Goal: Task Accomplishment & Management: Complete application form

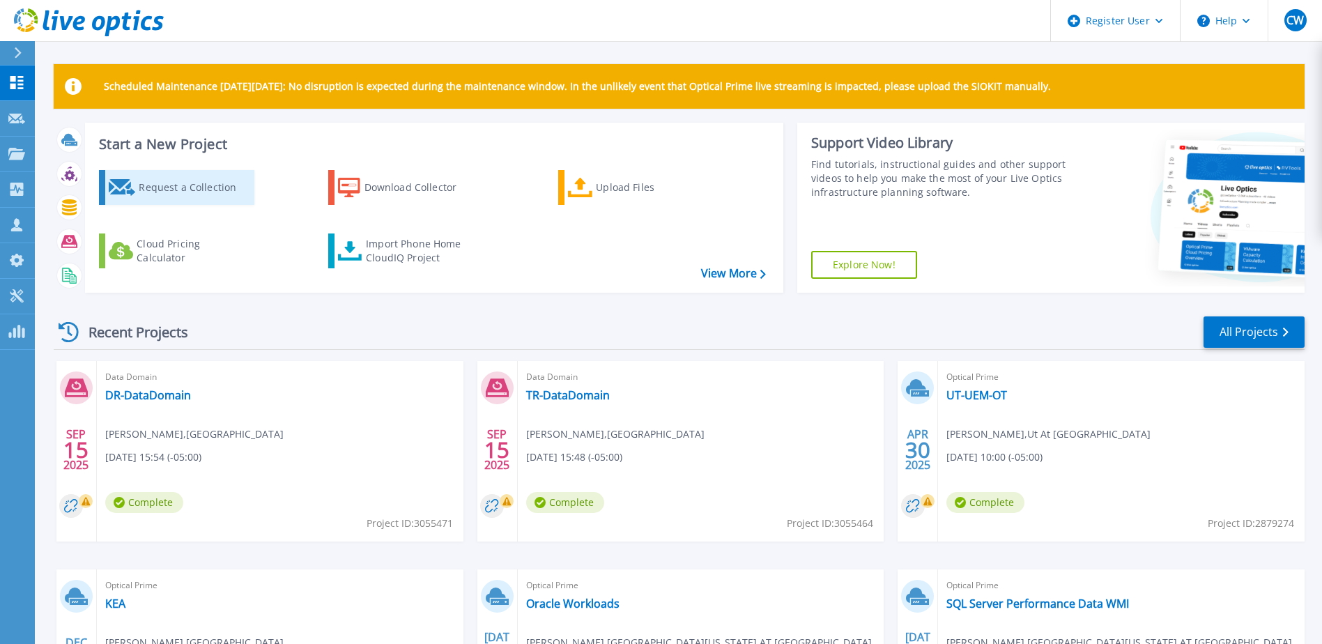
click at [179, 188] on div "Request a Collection" at bounding box center [194, 187] width 111 height 28
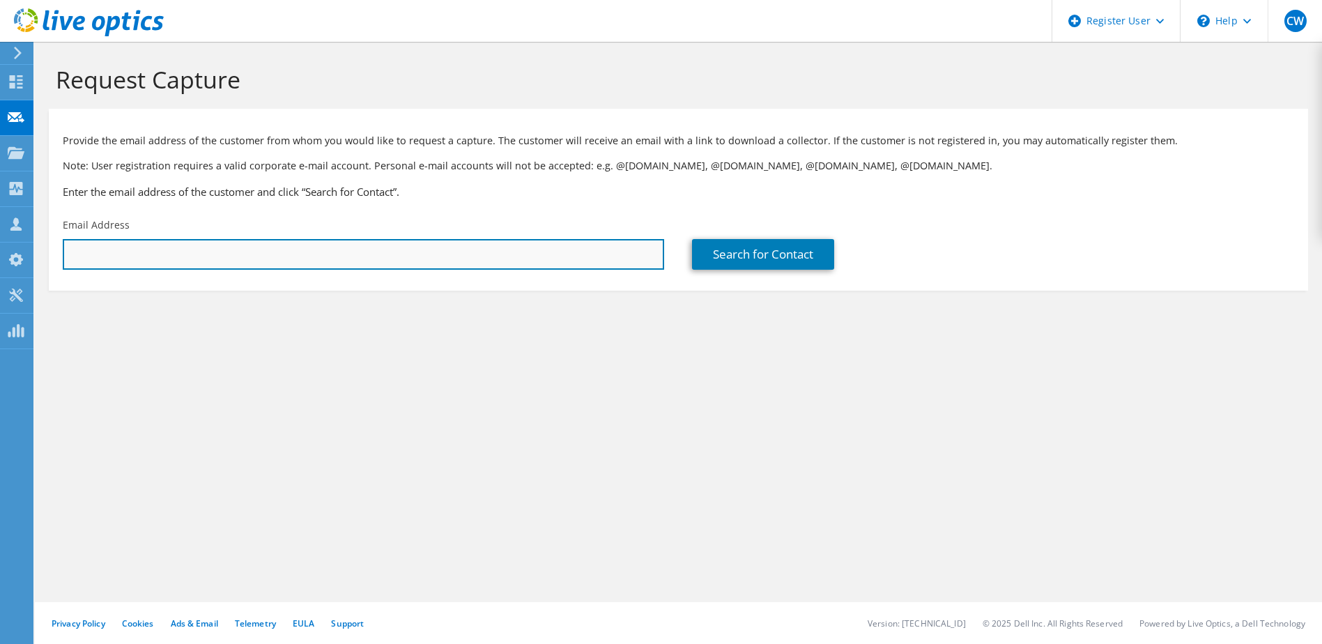
click at [284, 250] on input "text" at bounding box center [363, 254] width 601 height 31
paste input "Grant, Jeff K. <Jeffrey.Grant@fortworthtexas.gov>"
paste input "Rinaldi, Michael R. <Michael.Rinaldi@fortworthtexas.gov>"
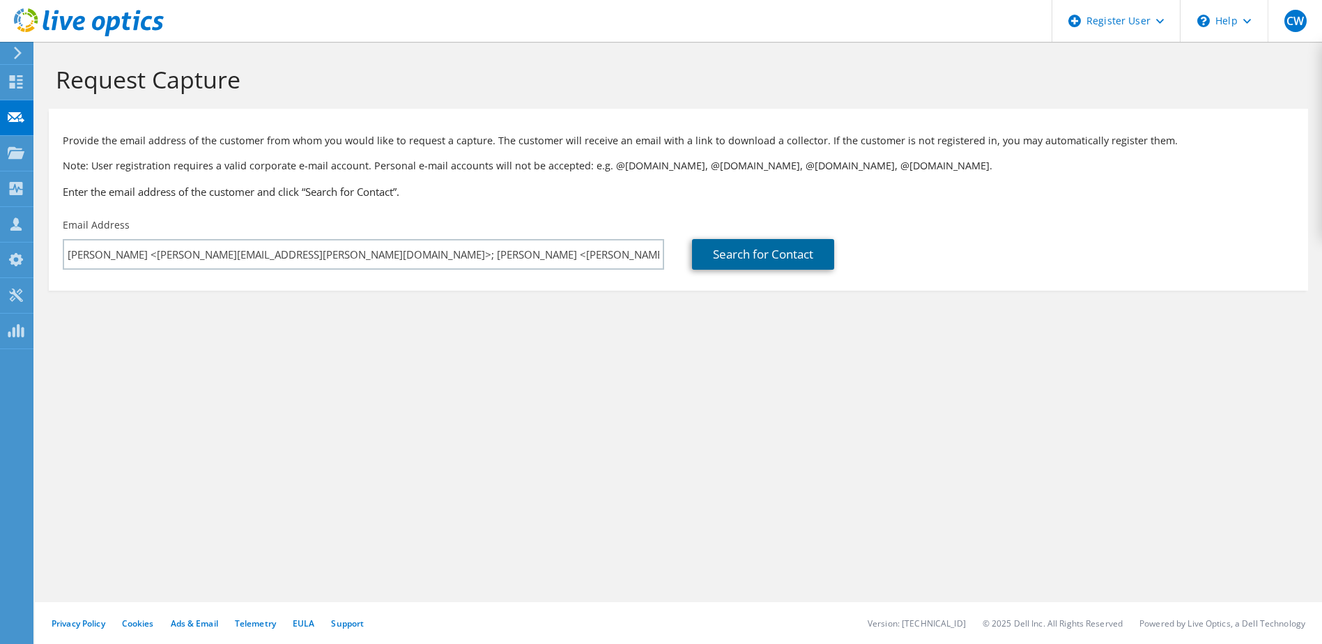
click at [780, 247] on link "Search for Contact" at bounding box center [763, 254] width 142 height 31
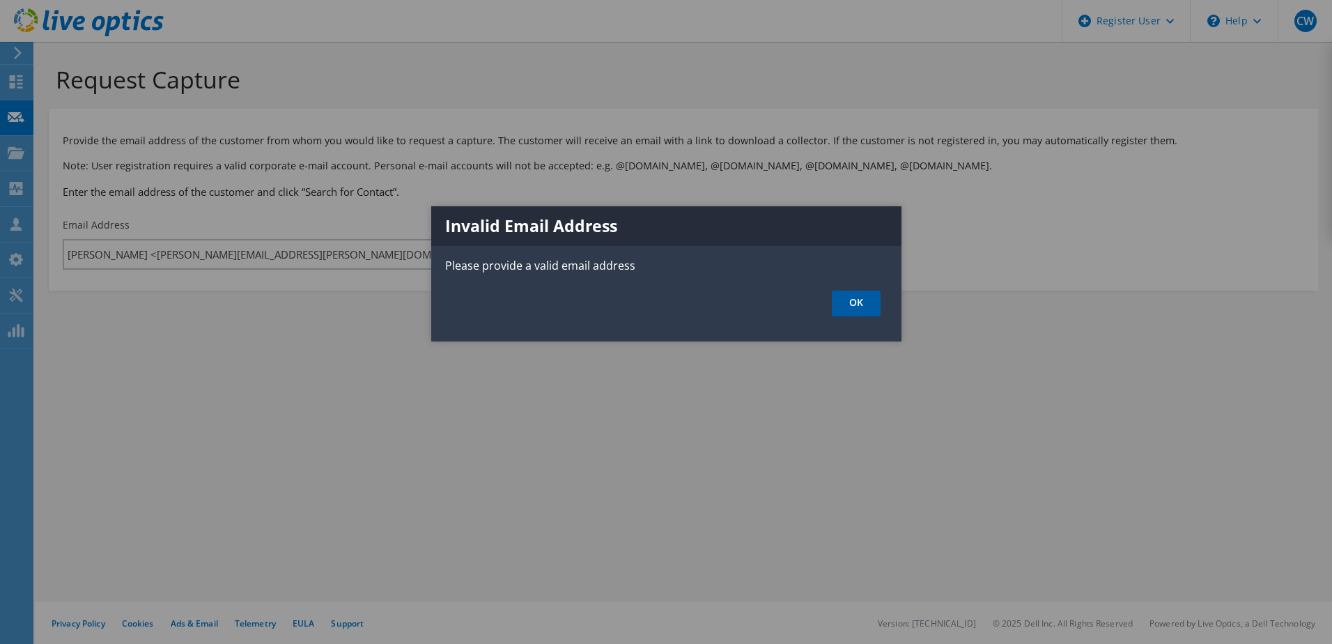
click at [838, 301] on link "OK" at bounding box center [856, 304] width 49 height 26
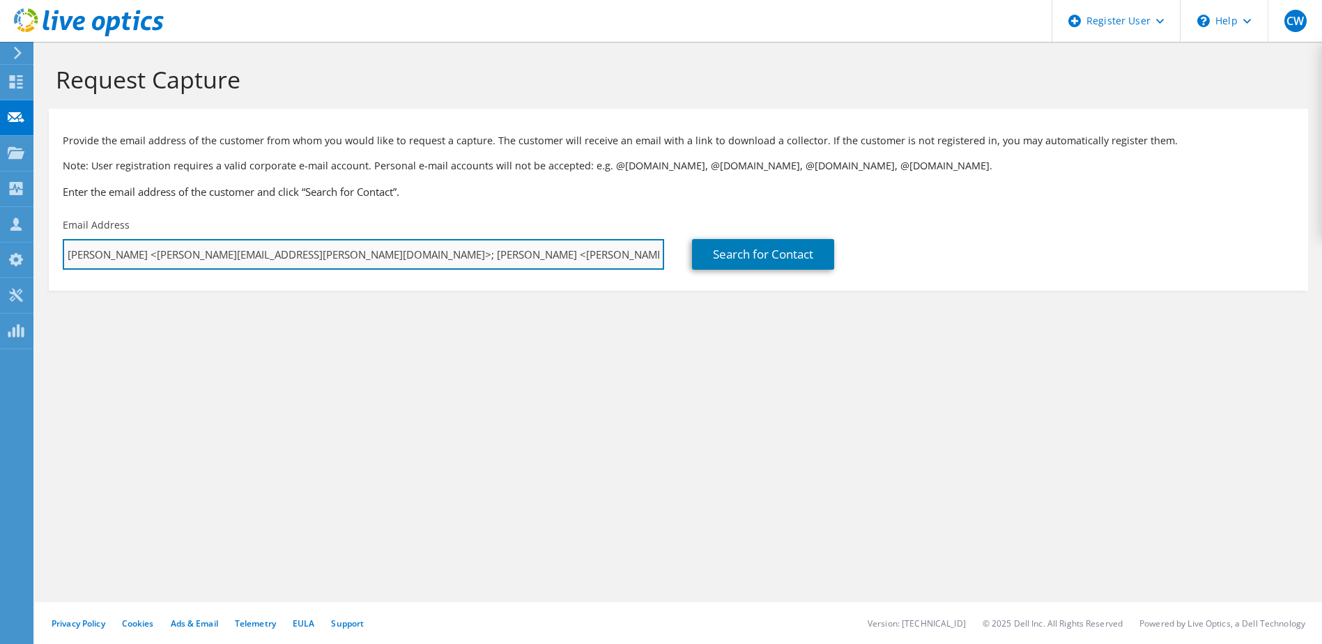
click at [594, 252] on input "Grant, Jeff K. <Jeffrey.Grant@fortworthtexas.gov>; Rinaldi, Michael R. <Michael…" at bounding box center [363, 254] width 601 height 31
click at [408, 257] on input "Grant, Jeff K. <Jeffrey.Grant@fortworthtexas.gov>; Rinaldi, Michael R. <Michael…" at bounding box center [363, 254] width 601 height 31
click at [136, 249] on input "Grant, Jeff K. <Jeffrey.Grant@fortworthtexas.gov; Michael.Rinaldi@fortworthtexa…" at bounding box center [363, 254] width 601 height 31
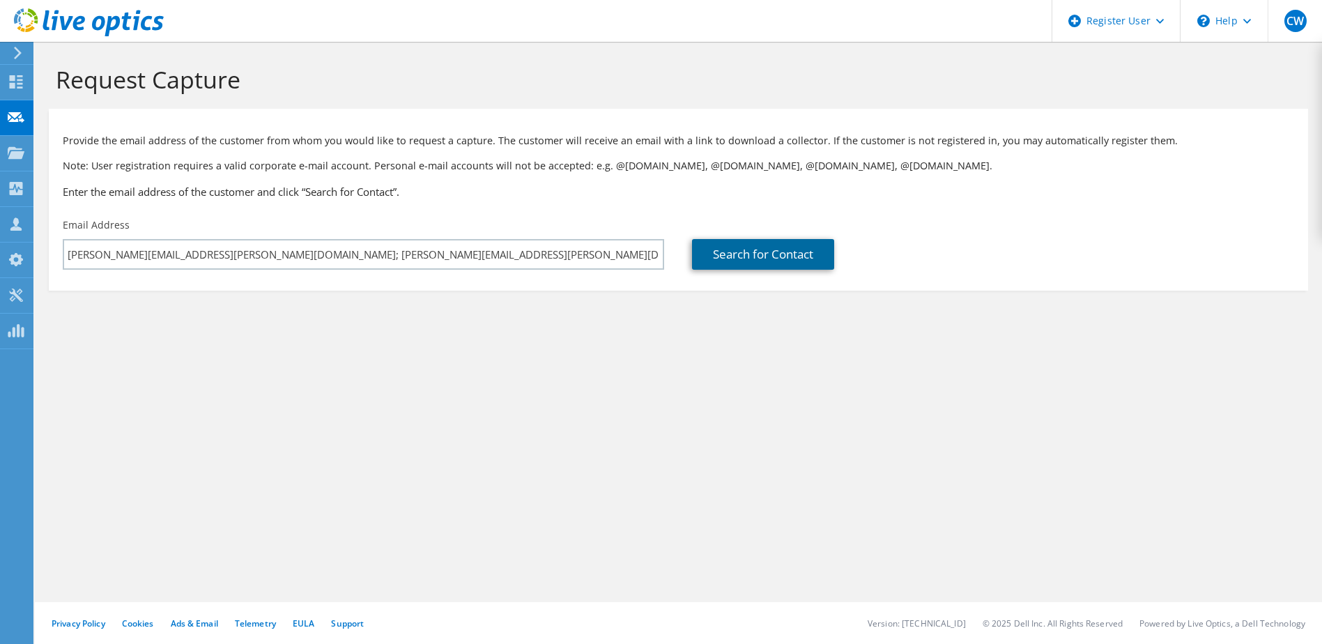
click at [744, 240] on link "Search for Contact" at bounding box center [763, 254] width 142 height 31
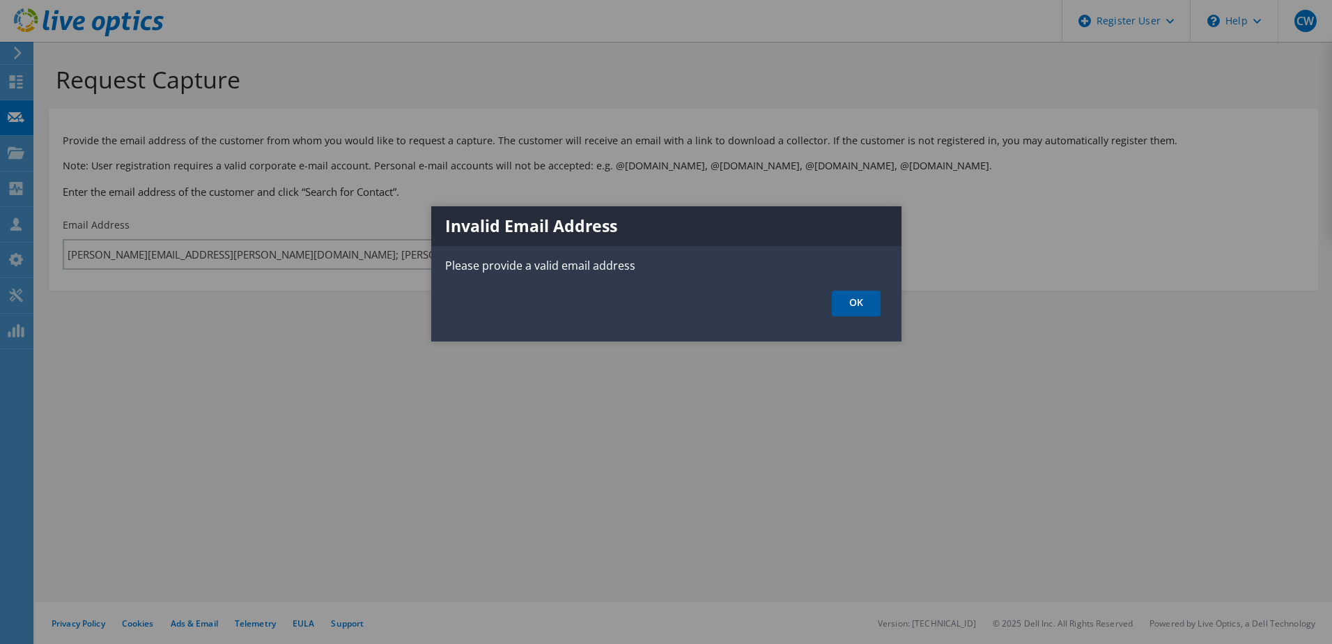
click at [873, 302] on link "OK" at bounding box center [856, 304] width 49 height 26
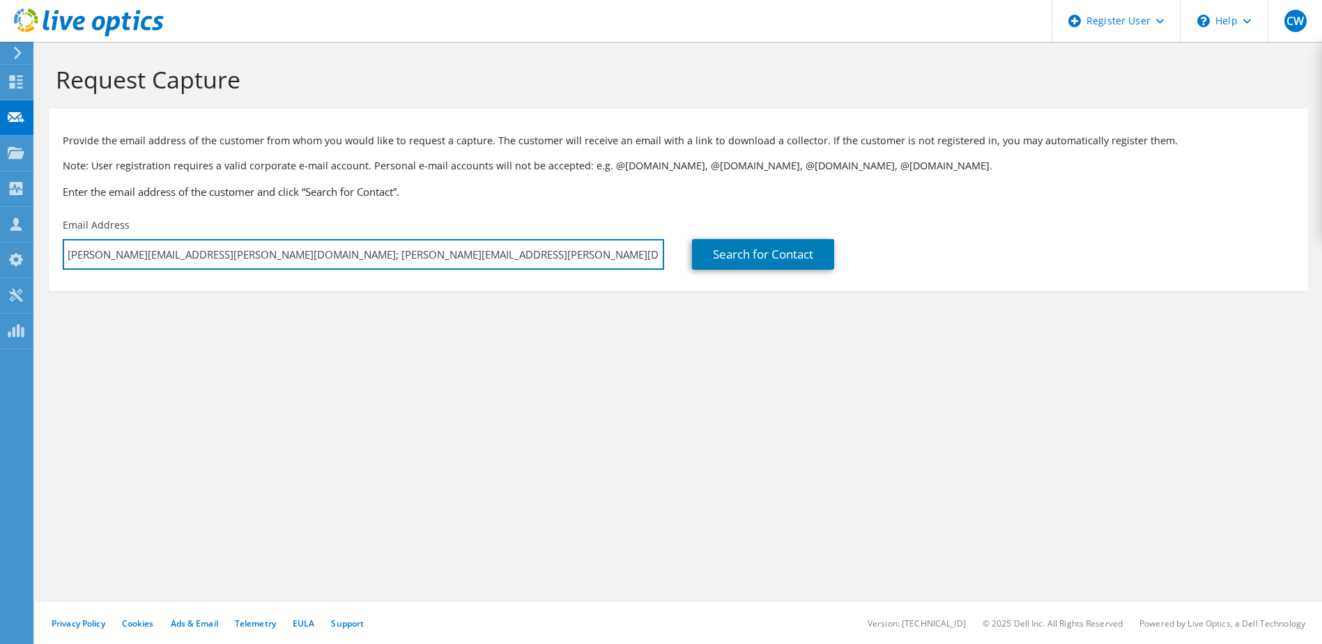
drag, startPoint x: 235, startPoint y: 256, endPoint x: 109, endPoint y: 256, distance: 126.8
click at [0, 259] on html "CW Dell User Christopher Wesson Christopher.Wesson@dell.com Dell My Profile Log…" at bounding box center [661, 322] width 1322 height 644
type input "Michael.Rinaldi@fortworthtexas.gov"
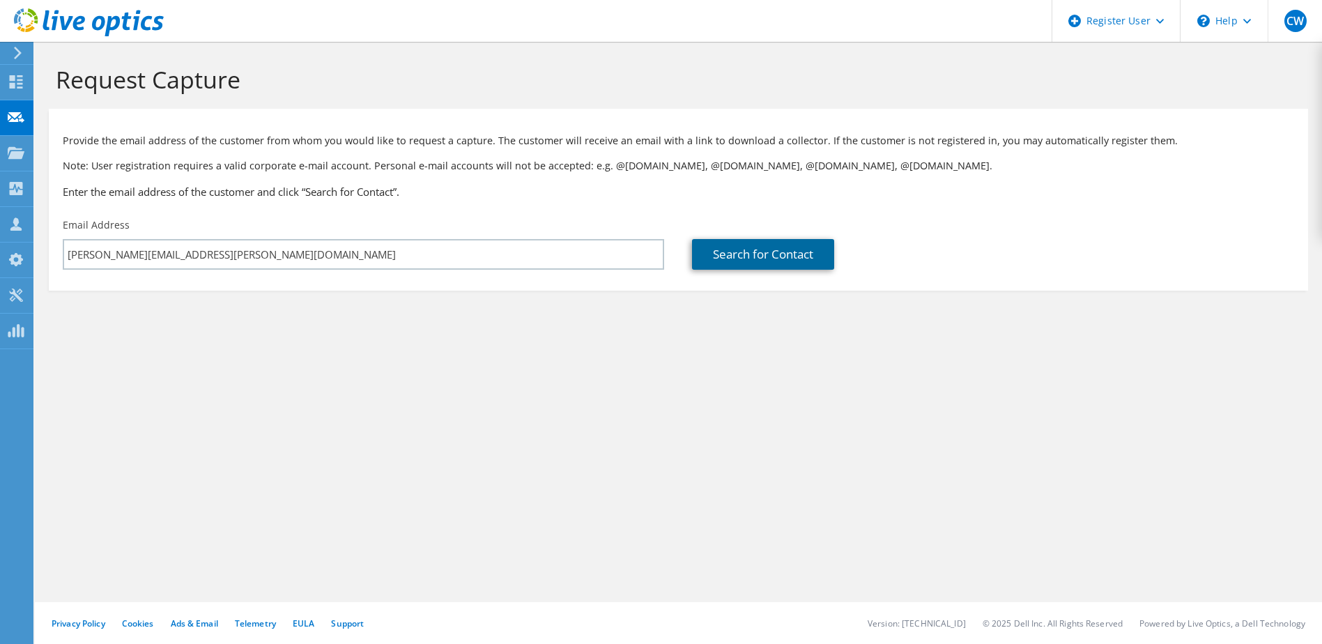
click at [766, 253] on link "Search for Contact" at bounding box center [763, 254] width 142 height 31
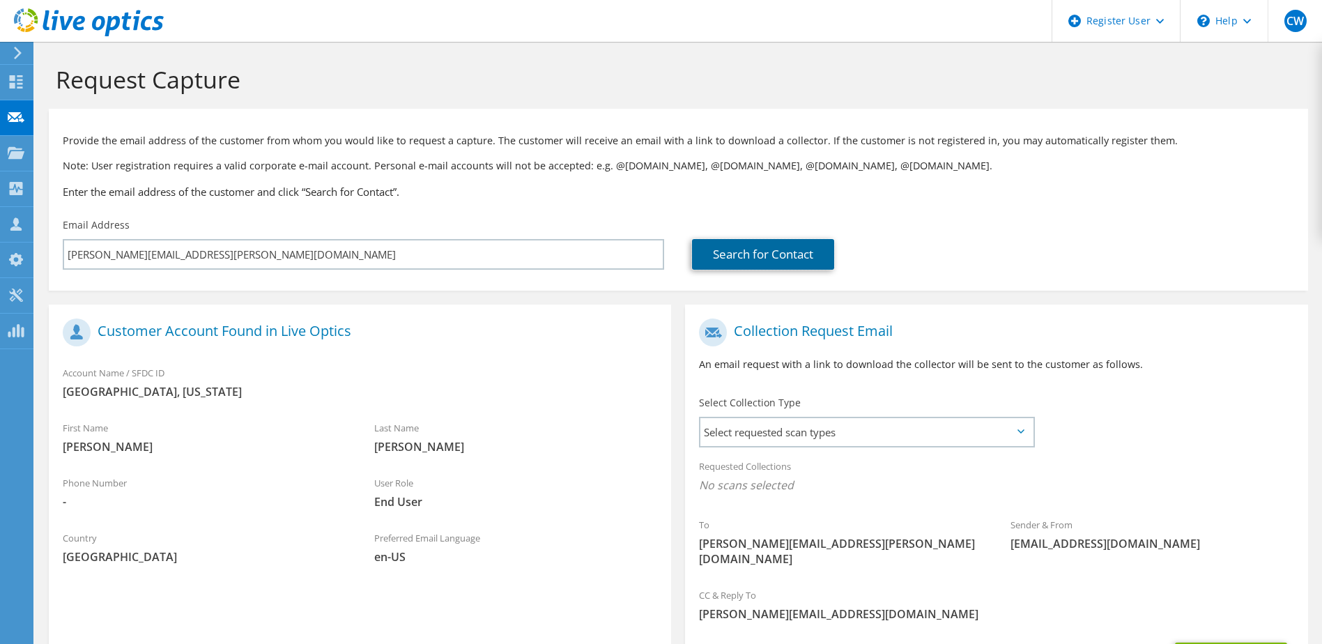
scroll to position [70, 0]
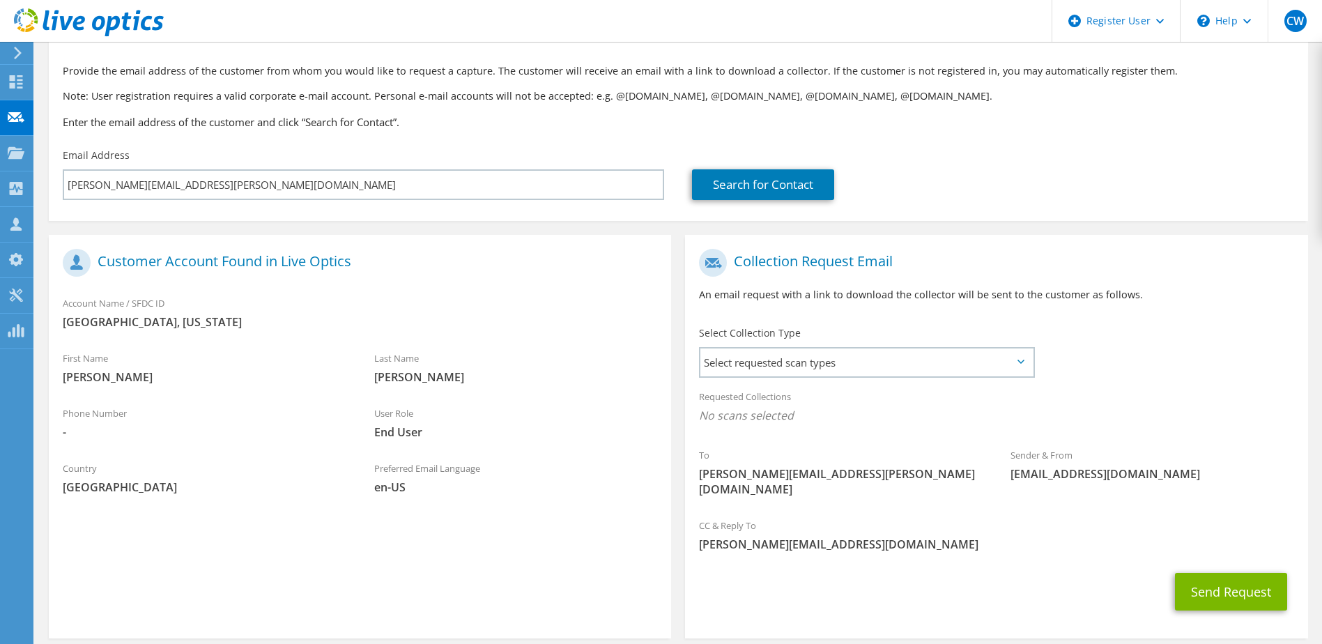
click at [1023, 364] on icon at bounding box center [1020, 361] width 7 height 4
click at [1019, 360] on icon at bounding box center [1020, 361] width 7 height 4
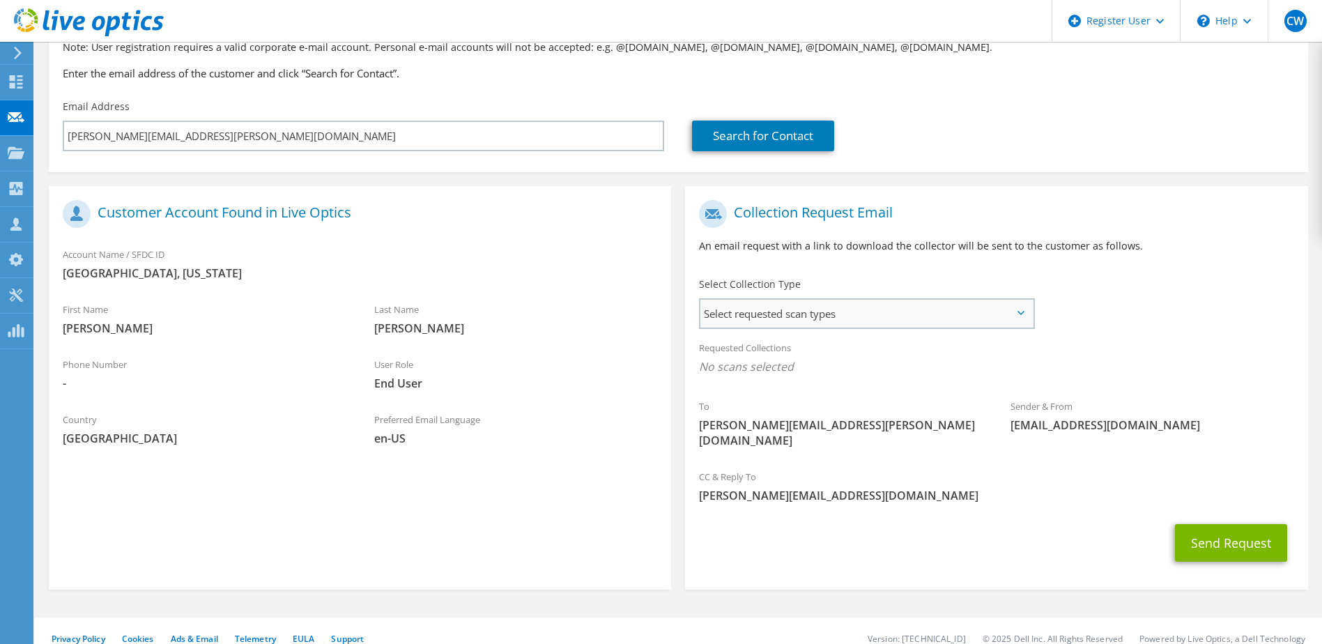
click at [1016, 311] on span "Select requested scan types" at bounding box center [866, 314] width 332 height 28
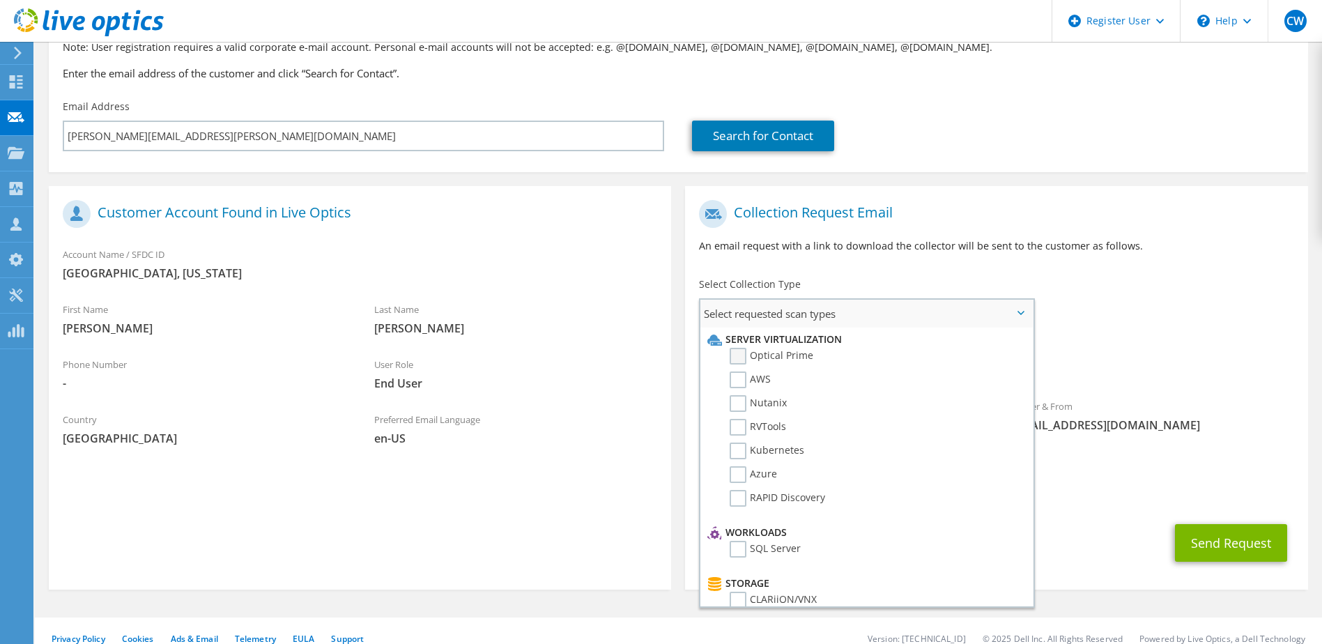
click at [807, 359] on label "Optical Prime" at bounding box center [771, 356] width 84 height 17
click at [0, 0] on input "Optical Prime" at bounding box center [0, 0] width 0 height 0
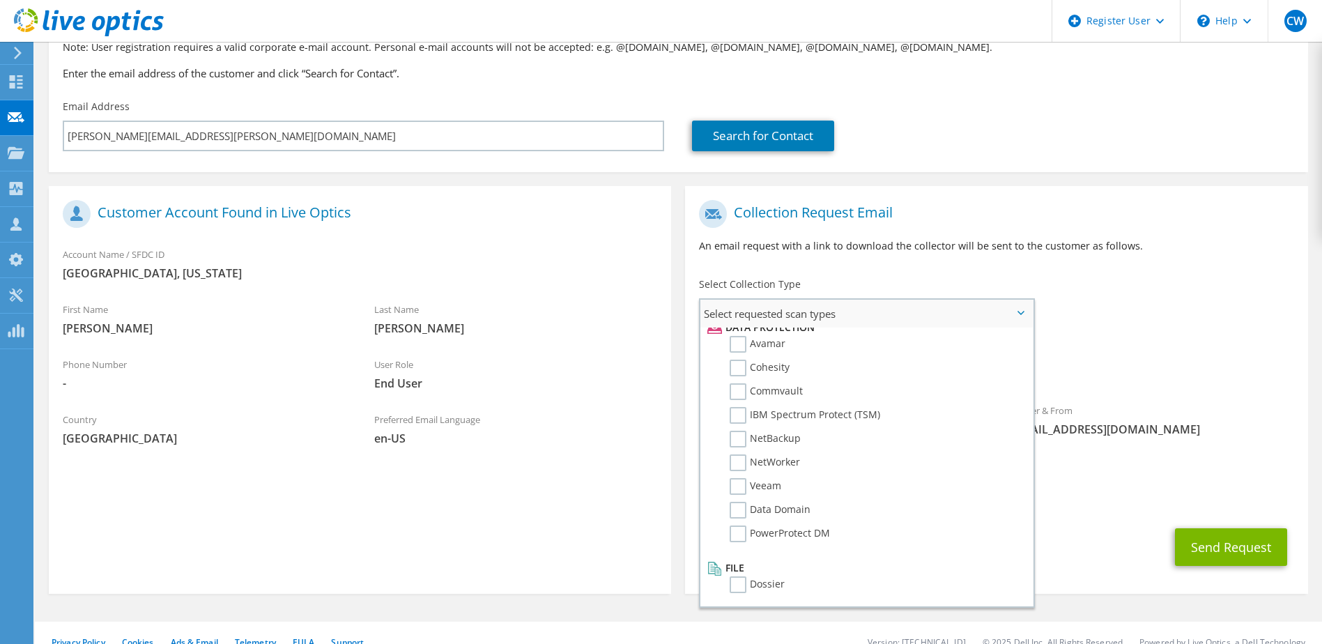
scroll to position [615, 0]
click at [743, 504] on label "Data Domain" at bounding box center [769, 509] width 81 height 17
click at [0, 0] on input "Data Domain" at bounding box center [0, 0] width 0 height 0
click at [738, 534] on label "PowerProtect DM" at bounding box center [779, 533] width 100 height 17
click at [0, 0] on input "PowerProtect DM" at bounding box center [0, 0] width 0 height 0
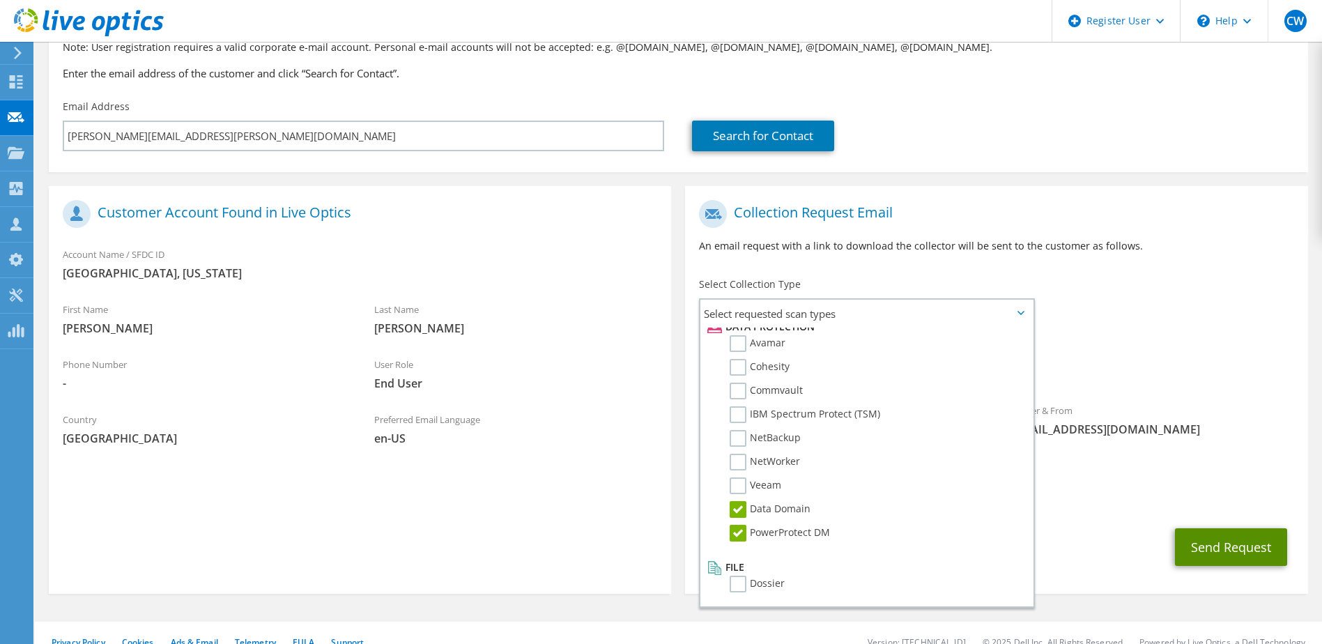
click at [1232, 528] on button "Send Request" at bounding box center [1231, 547] width 112 height 38
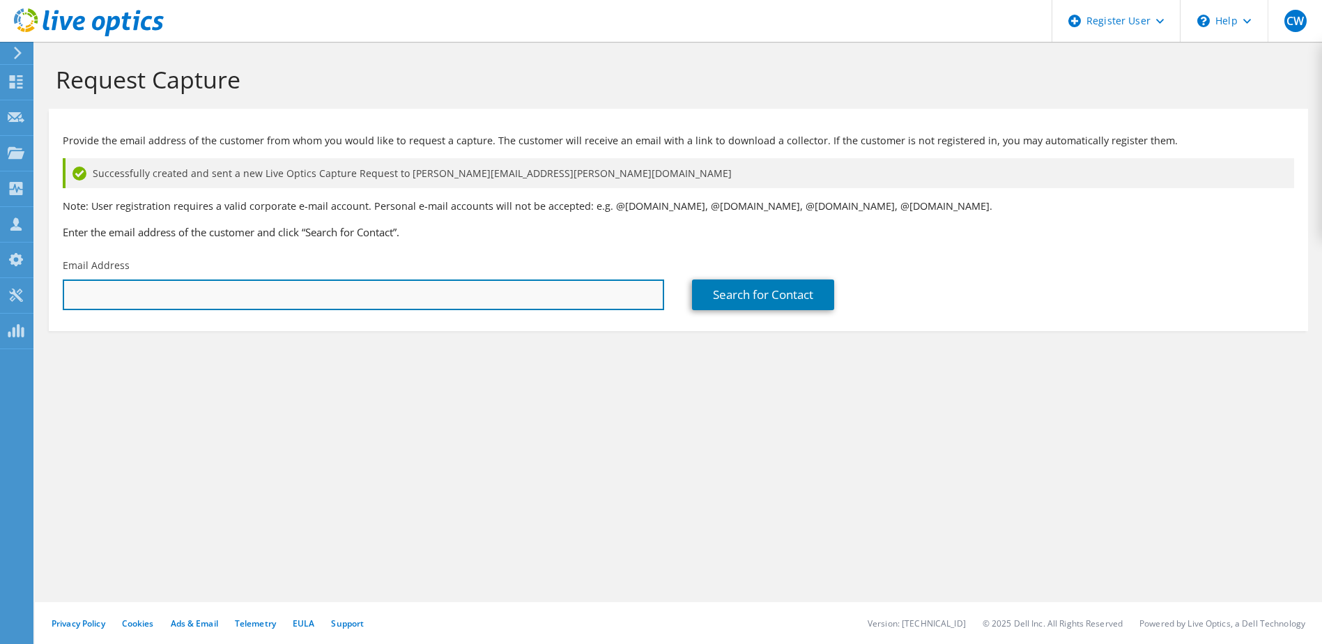
click at [520, 291] on input "text" at bounding box center [363, 294] width 601 height 31
paste input "Grant, Jeff K. <Jeffrey.Grant@fortworthtexas.gov>"
drag, startPoint x: 136, startPoint y: 296, endPoint x: 63, endPoint y: 297, distance: 73.2
click at [63, 297] on input "Grant, Jeff K. <Jeffrey.Grant@fortworthtexas.gov" at bounding box center [363, 294] width 601 height 31
type input "Jeffrey.Grant@fortworthtexas.gov"
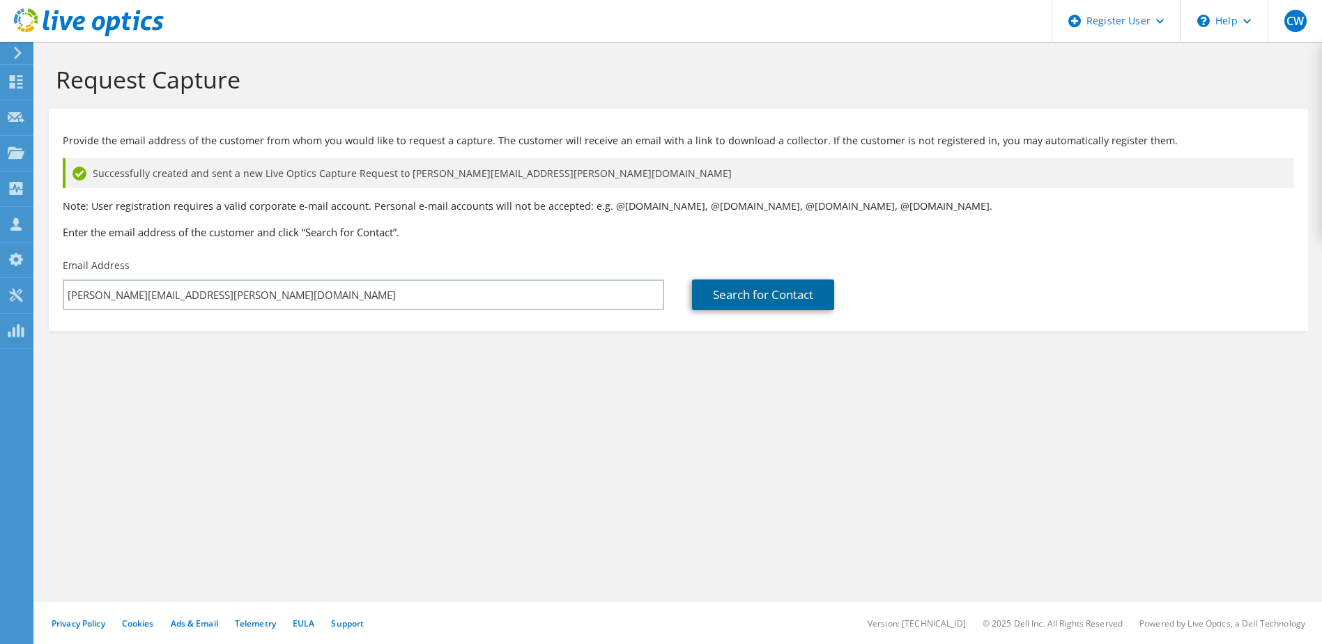
click at [766, 290] on link "Search for Contact" at bounding box center [763, 294] width 142 height 31
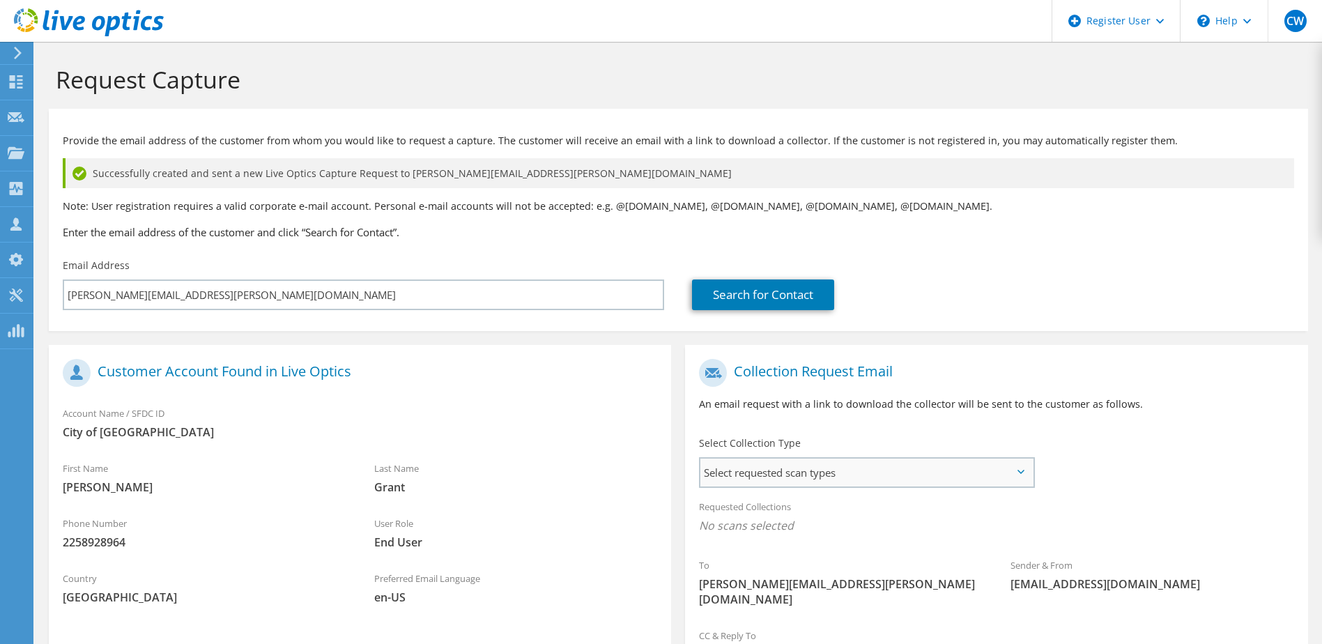
click at [1024, 465] on span "Select requested scan types" at bounding box center [866, 472] width 332 height 28
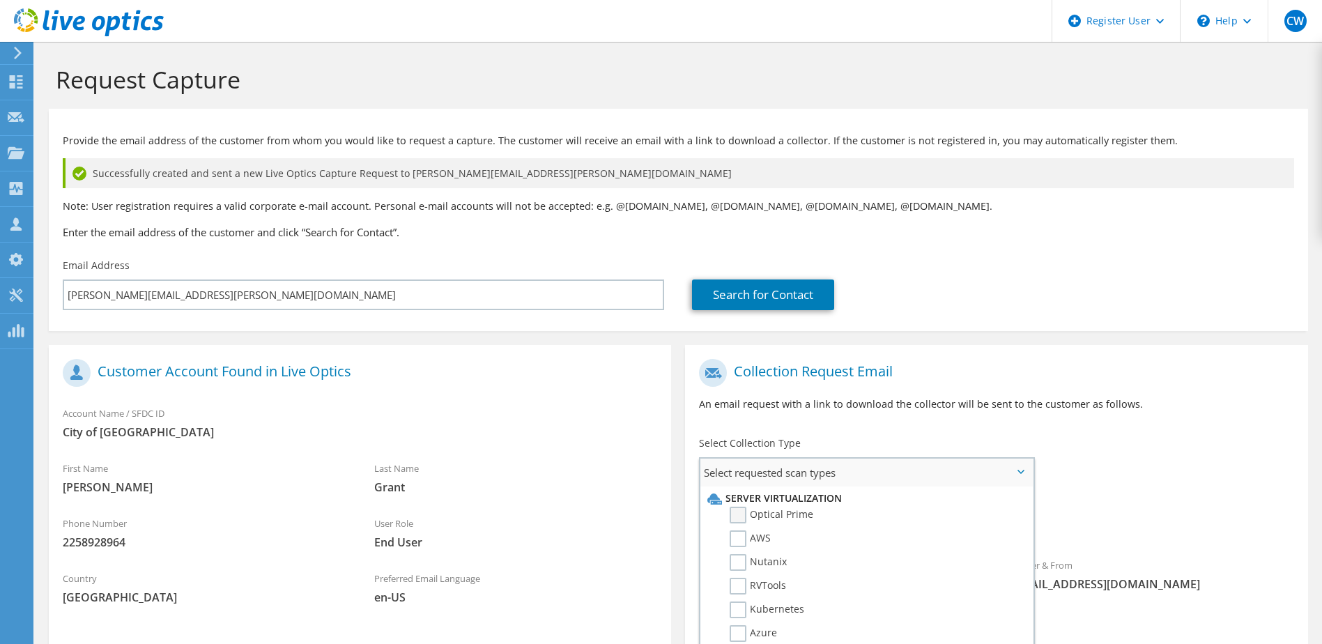
click at [781, 517] on label "Optical Prime" at bounding box center [771, 514] width 84 height 17
click at [0, 0] on input "Optical Prime" at bounding box center [0, 0] width 0 height 0
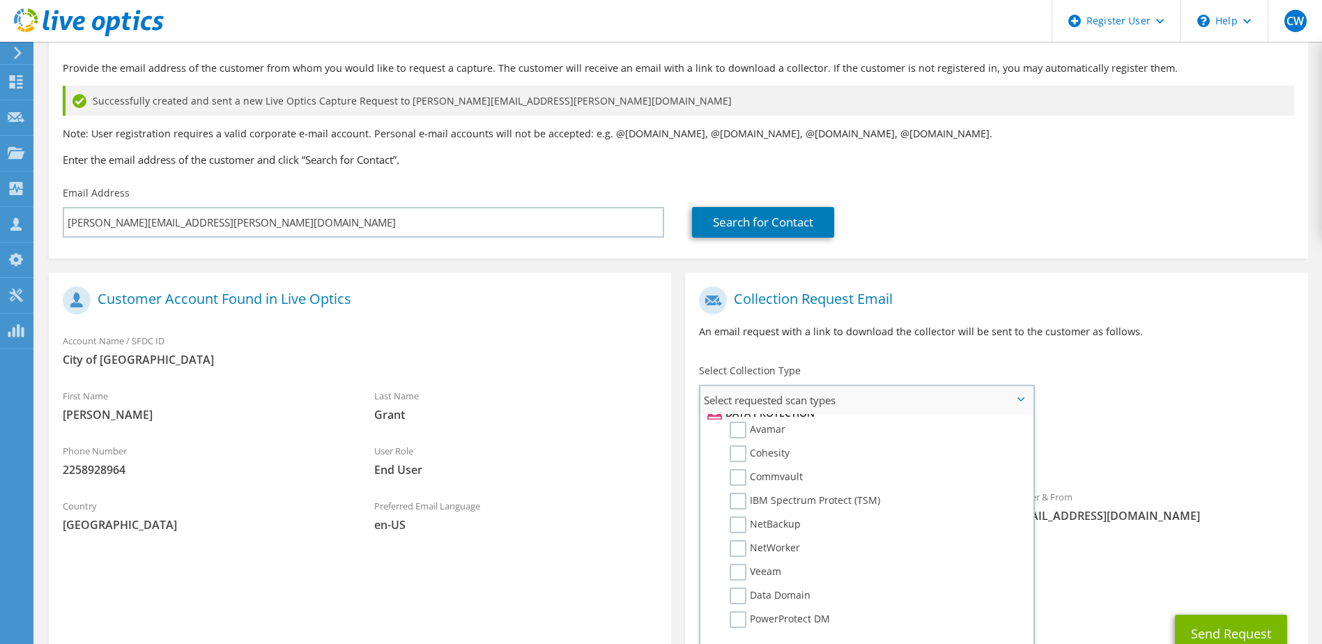
scroll to position [163, 0]
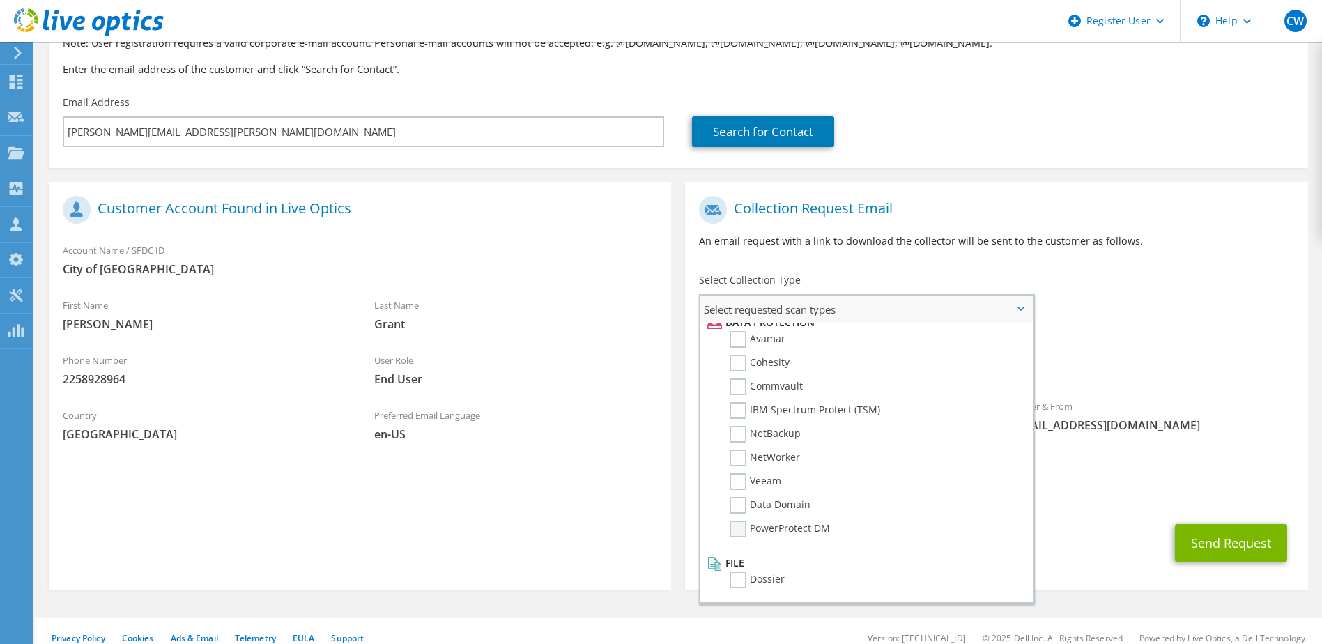
click at [738, 527] on label "PowerProtect DM" at bounding box center [779, 528] width 100 height 17
click at [0, 0] on input "PowerProtect DM" at bounding box center [0, 0] width 0 height 0
click at [736, 506] on label "Data Domain" at bounding box center [769, 505] width 81 height 17
click at [0, 0] on input "Data Domain" at bounding box center [0, 0] width 0 height 0
click at [1213, 532] on button "Send Request" at bounding box center [1231, 543] width 112 height 38
